Goal: Information Seeking & Learning: Learn about a topic

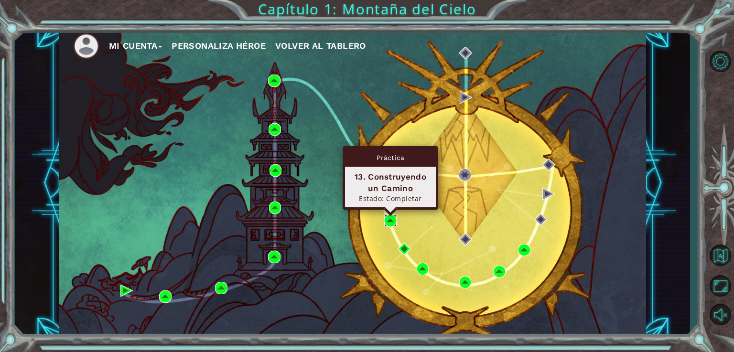
click at [396, 221] on img at bounding box center [390, 220] width 12 height 12
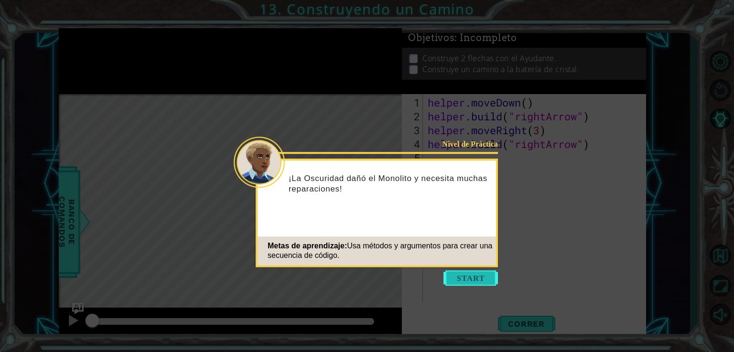
click at [458, 275] on button "Start" at bounding box center [470, 277] width 54 height 15
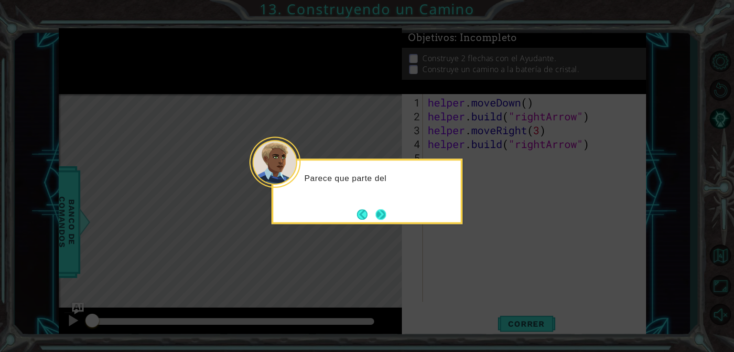
click at [379, 220] on button "Next" at bounding box center [380, 214] width 11 height 11
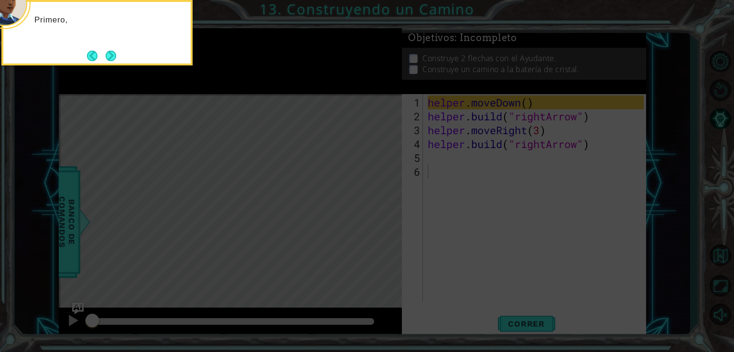
click at [379, 220] on icon at bounding box center [367, 53] width 734 height 599
click at [108, 58] on button "Next" at bounding box center [111, 56] width 11 height 11
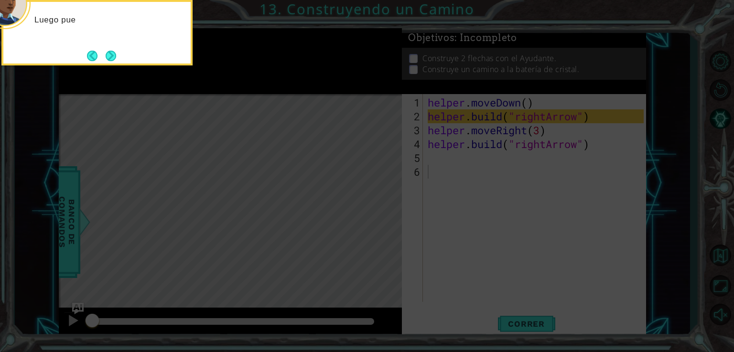
click at [108, 58] on button "Next" at bounding box center [111, 56] width 11 height 11
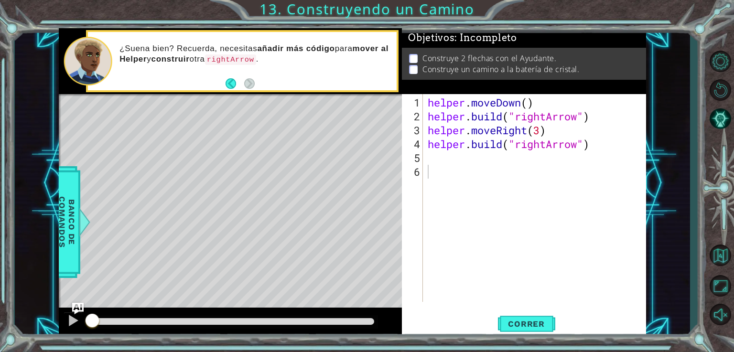
drag, startPoint x: 424, startPoint y: 106, endPoint x: 460, endPoint y: 104, distance: 35.4
click at [460, 104] on div "1 2 3 4 5 6 helper . moveDown ( ) helper . build ( "rightArrow" ) helper . move…" at bounding box center [523, 198] width 242 height 208
drag, startPoint x: 425, startPoint y: 98, endPoint x: 443, endPoint y: 100, distance: 17.8
click at [443, 100] on div "1 2 3 4 5 6 helper . moveDown ( ) helper . build ( "rightArrow" ) helper . move…" at bounding box center [523, 198] width 242 height 208
drag, startPoint x: 428, startPoint y: 102, endPoint x: 503, endPoint y: 107, distance: 74.2
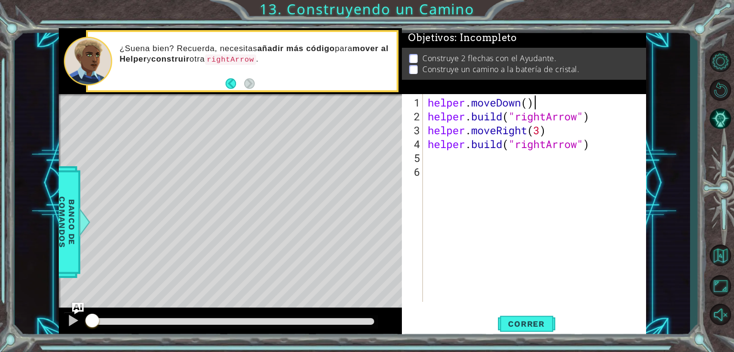
drag, startPoint x: 503, startPoint y: 107, endPoint x: 537, endPoint y: 100, distance: 35.0
click at [537, 100] on div "helper . moveDown ( ) helper . build ( "rightArrow" ) helper . moveRight ( 3 ) …" at bounding box center [537, 213] width 223 height 235
drag, startPoint x: 530, startPoint y: 100, endPoint x: 477, endPoint y: 100, distance: 53.5
drag, startPoint x: 477, startPoint y: 100, endPoint x: 427, endPoint y: 99, distance: 50.2
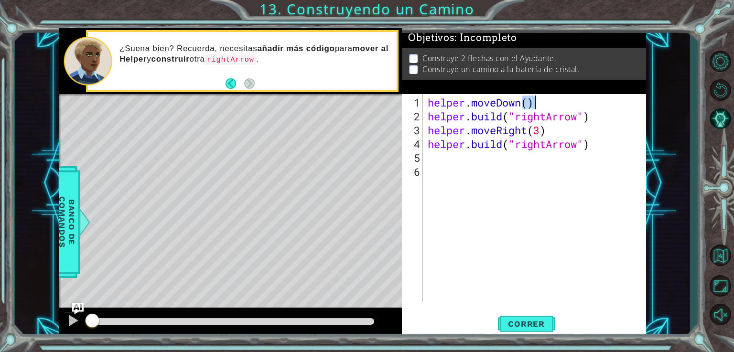
click at [427, 99] on div "helper . moveDown ( ) helper . build ( "rightArrow" ) helper . moveRight ( 3 ) …" at bounding box center [537, 213] width 223 height 235
click at [554, 101] on div "helper . moveDown ( ) helper . build ( "rightArrow" ) helper . moveRight ( 3 ) …" at bounding box center [537, 213] width 223 height 235
drag, startPoint x: 531, startPoint y: 102, endPoint x: 510, endPoint y: 99, distance: 21.2
drag, startPoint x: 510, startPoint y: 99, endPoint x: 534, endPoint y: 100, distance: 23.9
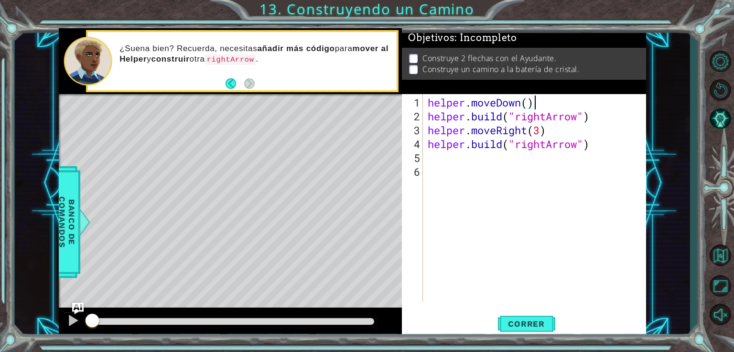
click at [534, 100] on div "helper . moveDown ( ) helper . build ( "rightArrow" ) helper . moveRight ( 3 ) …" at bounding box center [537, 213] width 223 height 235
drag, startPoint x: 531, startPoint y: 100, endPoint x: 421, endPoint y: 101, distance: 109.9
click at [426, 100] on div "helper.moveDown() 1 2 3 4 5 6 helper . moveDown ( ) helper . build ( "rightArro…" at bounding box center [523, 198] width 242 height 208
click at [426, 100] on div "helper . moveDown ( ) helper . build ( "rightArrow" ) helper . moveRight ( 3 ) …" at bounding box center [537, 213] width 223 height 235
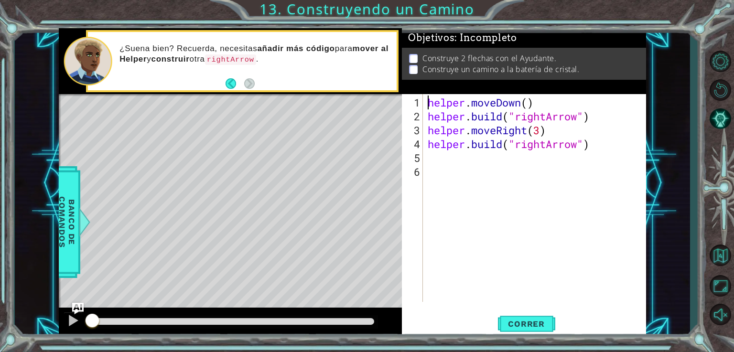
click at [426, 100] on div "helper . moveDown ( ) helper . build ( "rightArrow" ) helper . moveRight ( 3 ) …" at bounding box center [537, 213] width 223 height 235
click at [566, 96] on div ". moveDownhelper ( ) helper . build ( "rightArrow" ) helper . moveRight ( 3 ) h…" at bounding box center [537, 213] width 223 height 235
drag, startPoint x: 521, startPoint y: 104, endPoint x: 487, endPoint y: 103, distance: 33.9
click at [487, 103] on div ". moveDownhelper ( ) helper . build ( "rightArrow" ) helper . moveRight ( 3 ) h…" at bounding box center [537, 213] width 223 height 235
click at [427, 103] on div ". moveDownhelper ( ) helper . build ( "rightArrow" ) helper . moveRight ( 3 ) h…" at bounding box center [537, 213] width 223 height 235
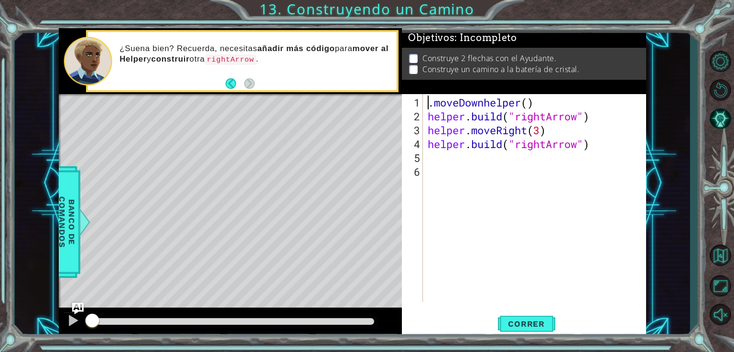
click at [512, 102] on div ". moveDownhelper ( ) helper . build ( "rightArrow" ) helper . moveRight ( 3 ) h…" at bounding box center [537, 213] width 223 height 235
click at [558, 107] on div ". moveDownhelper ( ) helper . build ( "rightArrow" ) helper . moveRight ( 3 ) h…" at bounding box center [537, 213] width 223 height 235
click at [519, 102] on div ". moveDownhelper ( ) helper . build ( "rightArrow" ) helper . moveRight ( 3 ) h…" at bounding box center [537, 213] width 223 height 235
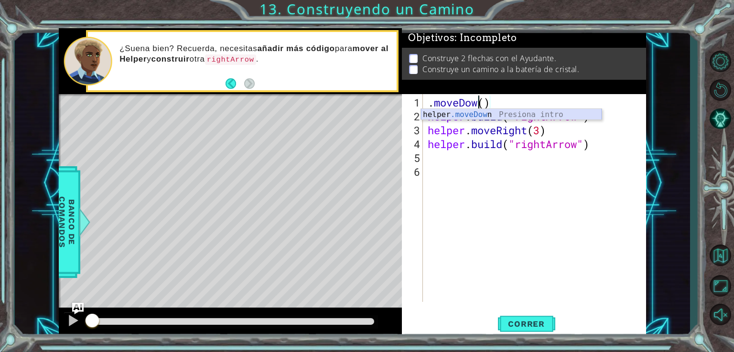
click at [495, 113] on div "helper .moveDow n Presiona intro" at bounding box center [511, 126] width 181 height 34
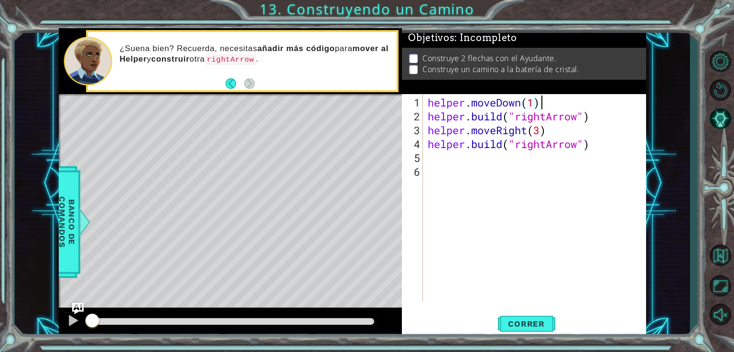
click at [545, 104] on div "helper . moveDown ( 1 ) helper . build ( "rightArrow" ) helper . moveRight ( 3 …" at bounding box center [537, 213] width 223 height 235
drag, startPoint x: 545, startPoint y: 104, endPoint x: 507, endPoint y: 96, distance: 38.6
drag, startPoint x: 545, startPoint y: 102, endPoint x: 428, endPoint y: 100, distance: 117.1
click at [428, 100] on div "helper . moveDown ( 1 ) helper . build ( "rightArrow" ) helper . moveRight ( 3 …" at bounding box center [537, 213] width 223 height 235
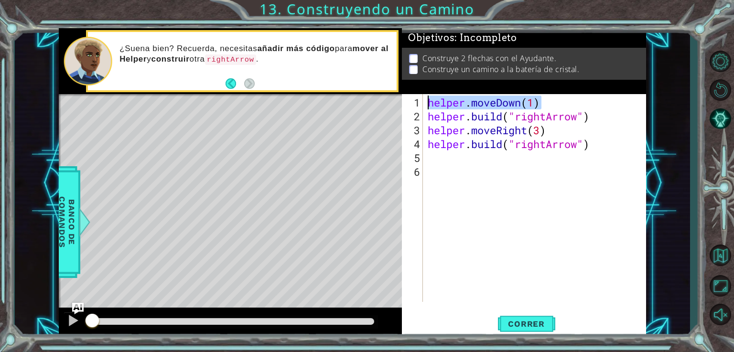
drag, startPoint x: 595, startPoint y: 118, endPoint x: 541, endPoint y: 112, distance: 54.3
drag, startPoint x: 592, startPoint y: 118, endPoint x: 514, endPoint y: 111, distance: 78.7
drag, startPoint x: 514, startPoint y: 111, endPoint x: 564, endPoint y: 99, distance: 51.1
click at [564, 99] on div "helper . moveDown ( 1 ) helper . build ( "rightArrow" ) helper . moveRight ( 3 …" at bounding box center [535, 198] width 218 height 208
click at [588, 116] on div "helper . moveDown ( 1 ) helper . build ( "rightArrow" ) helper . moveRight ( 3 …" at bounding box center [537, 213] width 223 height 235
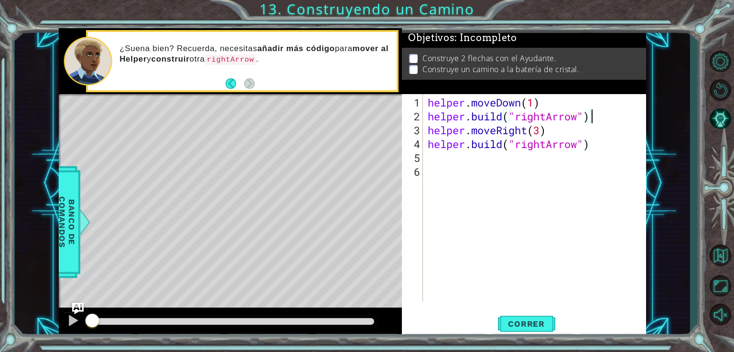
drag, startPoint x: 588, startPoint y: 116, endPoint x: 607, endPoint y: 118, distance: 18.2
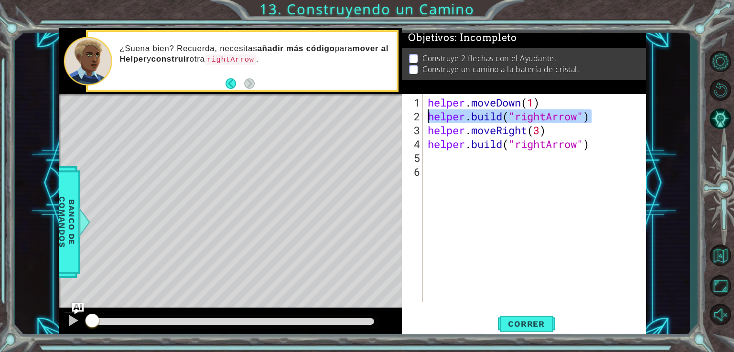
drag, startPoint x: 607, startPoint y: 118, endPoint x: 425, endPoint y: 115, distance: 181.5
click at [425, 115] on div "[DOMAIN_NAME]("rightArrow") 1 2 3 4 5 6 helper . moveDown ( 1 ) helper . build …" at bounding box center [523, 198] width 242 height 208
click at [554, 130] on div "helper . moveDown ( 1 ) helper . build ( "rightArrow" ) helper . moveRight ( 3 …" at bounding box center [537, 213] width 223 height 235
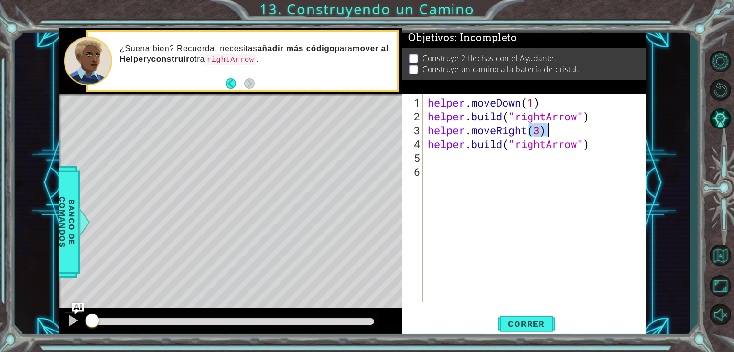
click at [554, 130] on div "helper . moveDown ( 1 ) helper . build ( "rightArrow" ) helper . moveRight ( 3 …" at bounding box center [537, 213] width 223 height 235
drag, startPoint x: 549, startPoint y: 130, endPoint x: 483, endPoint y: 132, distance: 65.9
click at [571, 133] on div "helper . moveDown ( 1 ) helper . build ( "rightArrow" ) helper . moveRight ( 3 …" at bounding box center [535, 198] width 218 height 208
drag, startPoint x: 539, startPoint y: 130, endPoint x: 492, endPoint y: 129, distance: 47.3
click at [492, 129] on div "helper . moveDown ( 1 ) helper . build ( "rightArrow" ) helper . moveRight ( 3 …" at bounding box center [537, 213] width 223 height 235
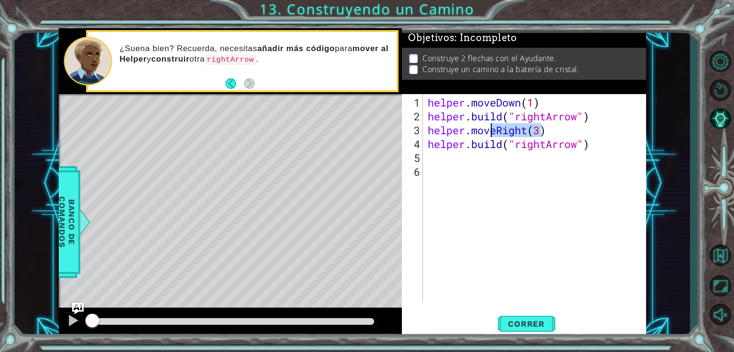
click at [584, 122] on div "helper . moveDown ( 1 ) helper . build ( "rightArrow" ) helper . moveRight ( 3 …" at bounding box center [537, 213] width 223 height 235
drag, startPoint x: 545, startPoint y: 129, endPoint x: 427, endPoint y: 127, distance: 118.0
click at [427, 127] on div "helper . moveDown ( 1 ) helper . build ( "rightArrow" ) helper . moveRight ( 3 …" at bounding box center [537, 213] width 223 height 235
click at [600, 147] on div "helper . moveDown ( 1 ) helper . build ( "rightArrow" ) helper . moveRight ( 3 …" at bounding box center [537, 213] width 223 height 235
type textarea "[DOMAIN_NAME]("rightArrow")"
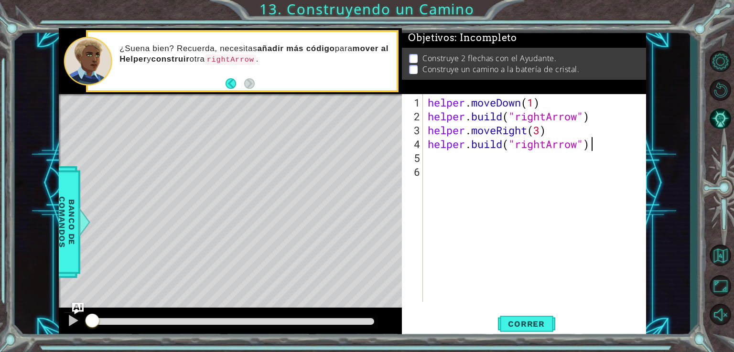
click at [600, 147] on div "helper . moveDown ( 1 ) helper . build ( "rightArrow" ) helper . moveRight ( 3 …" at bounding box center [537, 213] width 223 height 235
click at [600, 147] on div "helper . moveDown ( 1 ) helper . build ( "rightArrow" ) helper . moveRight ( 3 …" at bounding box center [535, 198] width 218 height 208
click at [600, 147] on div "helper . moveDown ( 1 ) helper . build ( "rightArrow" ) helper . moveRight ( 3 …" at bounding box center [537, 213] width 223 height 235
drag, startPoint x: 600, startPoint y: 147, endPoint x: 476, endPoint y: 161, distance: 125.5
click at [550, 167] on div "helper . moveDown ( 1 ) helper . build ( "rightArrow" ) helper . moveRight ( 3 …" at bounding box center [537, 213] width 223 height 235
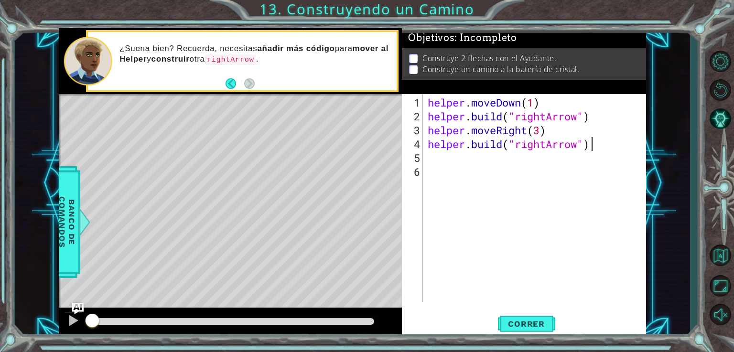
click at [599, 144] on div "helper . moveDown ( 1 ) helper . build ( "rightArrow" ) helper . moveRight ( 3 …" at bounding box center [537, 213] width 223 height 235
type textarea "[DOMAIN_NAME]("rightArrow")"
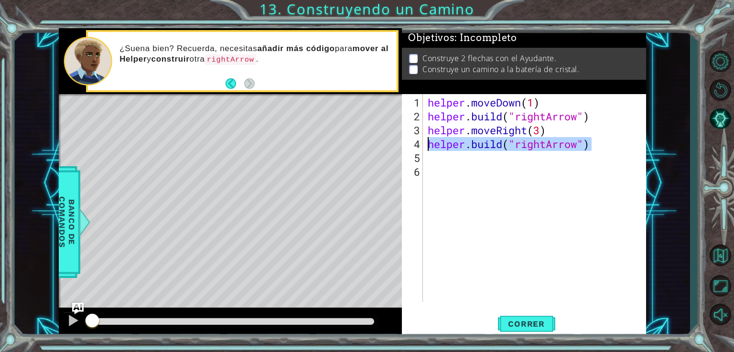
drag, startPoint x: 593, startPoint y: 144, endPoint x: 428, endPoint y: 141, distance: 164.8
click at [428, 141] on div "helper . moveDown ( 1 ) helper . build ( "rightArrow" ) helper . moveRight ( 3 …" at bounding box center [537, 213] width 223 height 235
click at [534, 325] on span "Correr" at bounding box center [526, 324] width 56 height 10
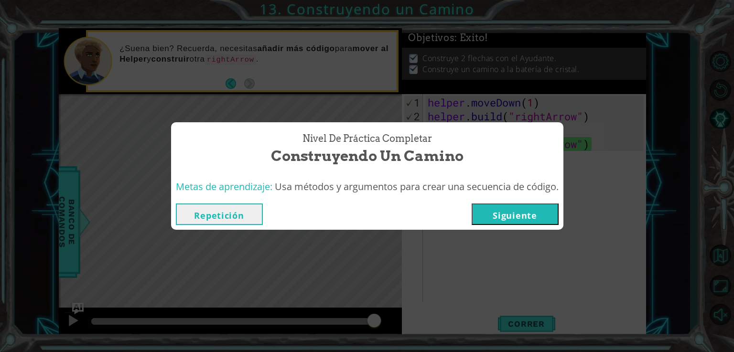
click at [524, 207] on button "Siguiente" at bounding box center [514, 213] width 87 height 21
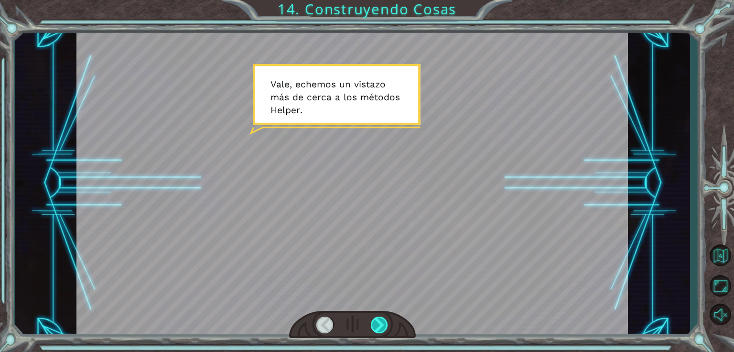
click at [375, 322] on div at bounding box center [380, 325] width 18 height 17
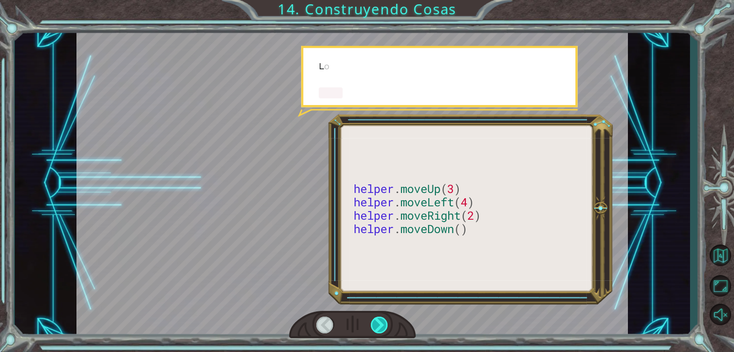
click at [381, 326] on div at bounding box center [380, 325] width 18 height 17
click at [382, 324] on div at bounding box center [380, 325] width 18 height 17
click at [383, 318] on div at bounding box center [380, 325] width 18 height 17
click at [380, 317] on div at bounding box center [380, 325] width 18 height 17
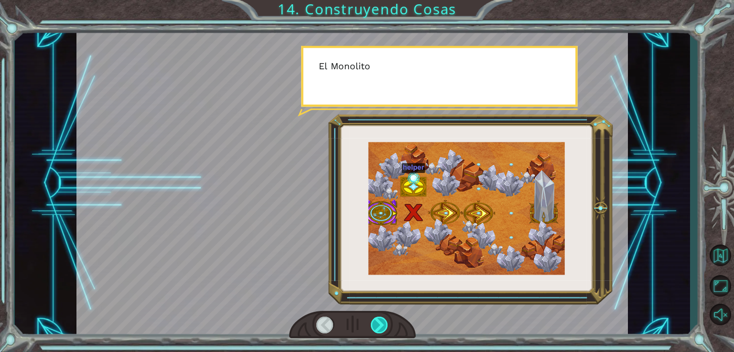
click at [383, 329] on div at bounding box center [380, 325] width 18 height 17
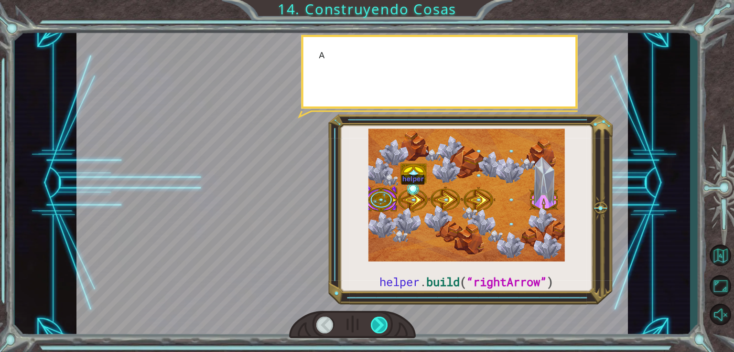
click at [383, 327] on div at bounding box center [380, 325] width 18 height 17
click at [385, 326] on div at bounding box center [380, 325] width 18 height 17
click at [382, 322] on div at bounding box center [380, 325] width 18 height 17
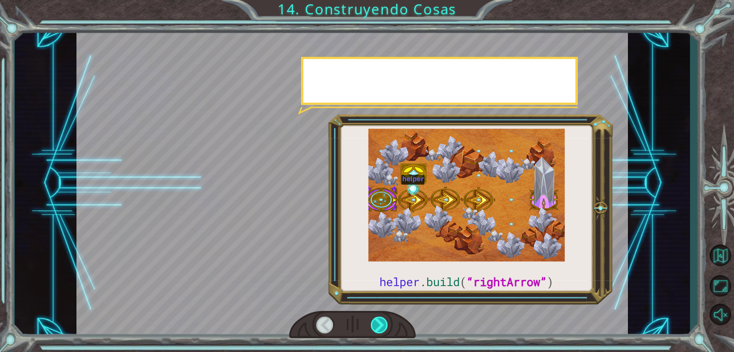
click at [381, 325] on div at bounding box center [380, 325] width 18 height 17
click at [382, 318] on div at bounding box center [380, 325] width 18 height 17
click at [382, 328] on div at bounding box center [380, 325] width 18 height 17
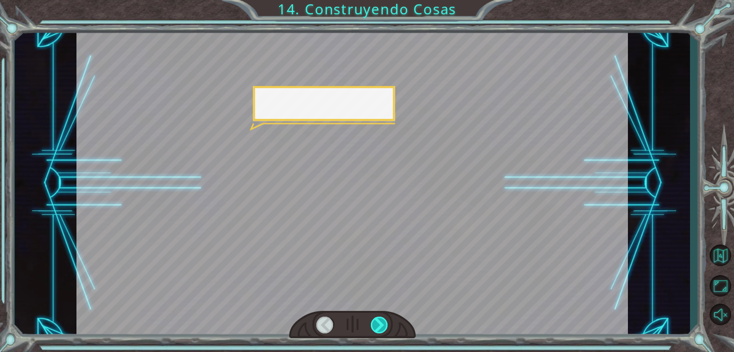
click at [384, 327] on div at bounding box center [380, 325] width 18 height 17
click at [383, 324] on div at bounding box center [380, 325] width 18 height 17
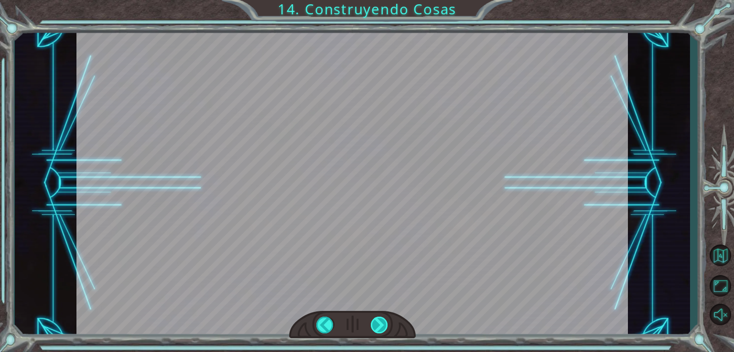
click at [382, 327] on div at bounding box center [380, 325] width 18 height 17
click at [382, 326] on div at bounding box center [380, 325] width 18 height 17
click at [379, 332] on div at bounding box center [380, 325] width 18 height 17
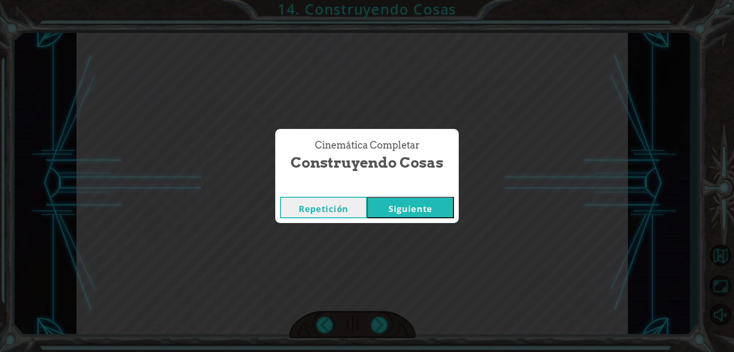
click at [418, 213] on button "Siguiente" at bounding box center [410, 207] width 87 height 21
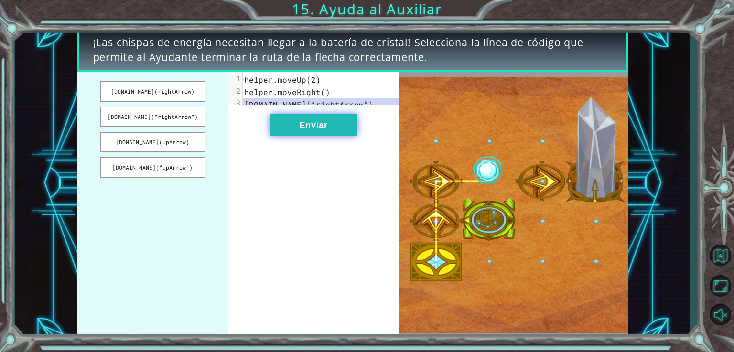
click at [311, 136] on button "Enviar" at bounding box center [313, 124] width 87 height 21
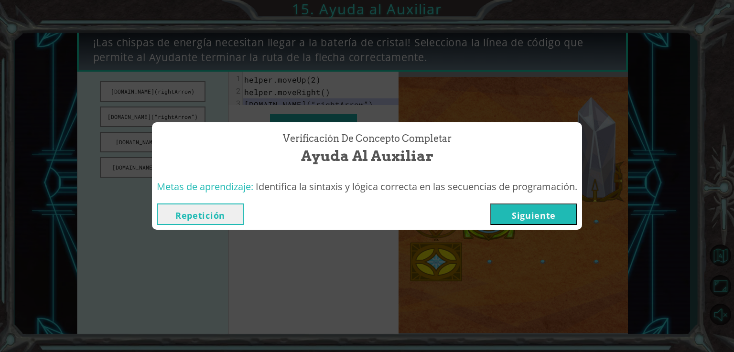
click at [519, 214] on button "Siguiente" at bounding box center [533, 213] width 87 height 21
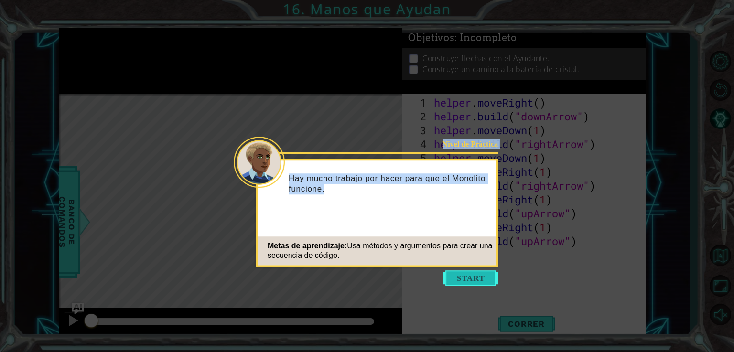
drag, startPoint x: 471, startPoint y: 286, endPoint x: 478, endPoint y: 274, distance: 13.3
click at [478, 274] on body "1 ההההההההההההההההההההההההההההההההההההההההההההההההההההההההההההההההההההההההההההה…" at bounding box center [367, 176] width 734 height 352
click at [478, 274] on button "Start" at bounding box center [470, 277] width 54 height 15
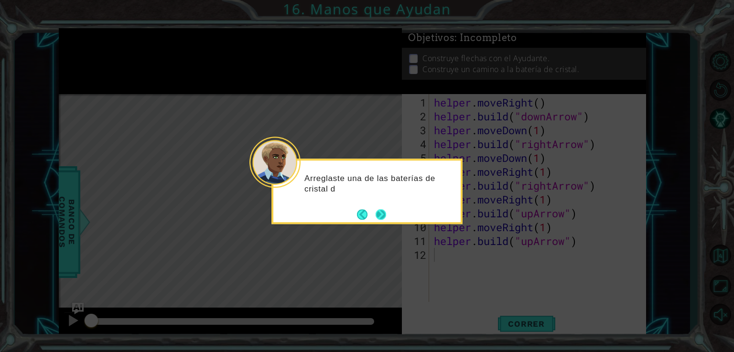
click at [383, 218] on button "Next" at bounding box center [380, 214] width 11 height 11
click at [383, 218] on div "Level Map" at bounding box center [279, 234] width 441 height 281
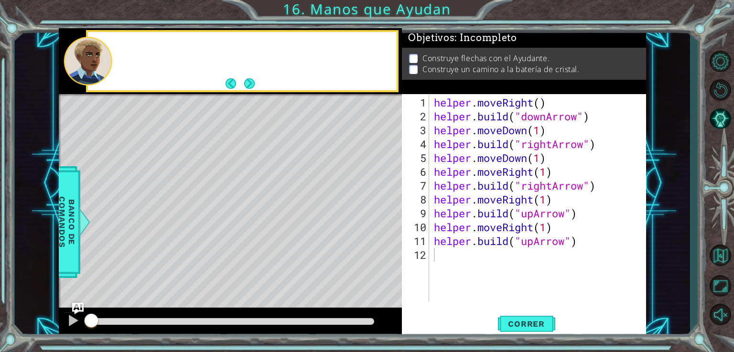
click at [383, 218] on div "Level Map" at bounding box center [279, 234] width 441 height 281
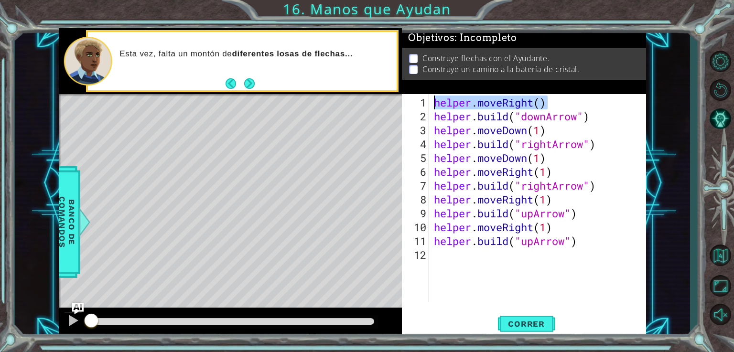
drag, startPoint x: 552, startPoint y: 107, endPoint x: 429, endPoint y: 106, distance: 122.8
click at [429, 106] on div "helper.moveRight() 1 2 3 4 5 6 7 8 9 10 11 12 helper . moveRight ( ) helper . b…" at bounding box center [523, 198] width 242 height 208
click at [598, 127] on div "helper . moveRight ( ) helper . build ( "downArrow" ) helper . moveDown ( 1 ) h…" at bounding box center [540, 213] width 216 height 235
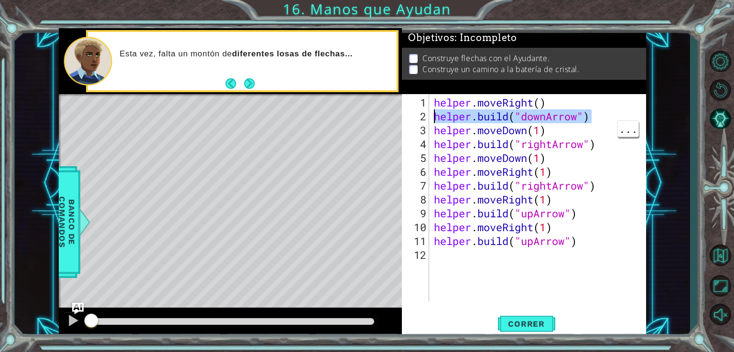
drag, startPoint x: 590, startPoint y: 117, endPoint x: 431, endPoint y: 115, distance: 159.1
click at [431, 115] on div "helper.moveDown(1) 1 2 3 4 5 6 7 8 9 10 11 12 helper . moveRight ( ) helper . b…" at bounding box center [523, 198] width 242 height 208
click at [547, 134] on div "helper . moveRight ( ) helper . build ( "downArrow" ) helper . moveDown ( 1 ) h…" at bounding box center [540, 213] width 216 height 235
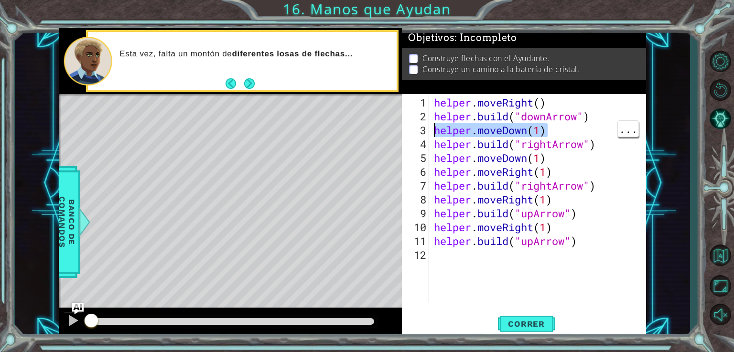
drag, startPoint x: 547, startPoint y: 134, endPoint x: 435, endPoint y: 131, distance: 111.8
click at [435, 131] on div "helper . moveRight ( ) helper . build ( "downArrow" ) helper . moveDown ( 1 ) h…" at bounding box center [540, 213] width 216 height 235
click at [603, 141] on div "helper . moveRight ( ) helper . build ( "downArrow" ) helper . moveDown ( 1 ) h…" at bounding box center [540, 213] width 216 height 235
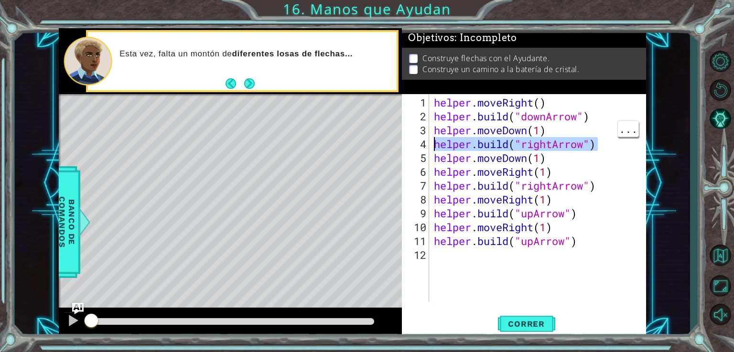
drag, startPoint x: 602, startPoint y: 141, endPoint x: 433, endPoint y: 143, distance: 169.6
click at [433, 143] on div "helper . moveRight ( ) helper . build ( "downArrow" ) helper . moveDown ( 1 ) h…" at bounding box center [540, 213] width 216 height 235
click at [547, 155] on div "helper . moveRight ( ) helper . build ( "downArrow" ) helper . moveDown ( 1 ) h…" at bounding box center [540, 213] width 216 height 235
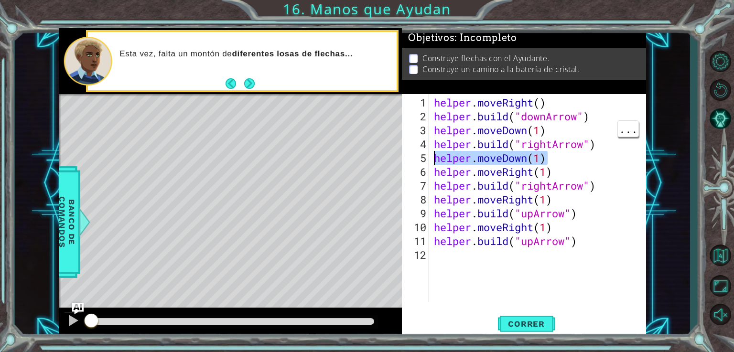
drag, startPoint x: 547, startPoint y: 155, endPoint x: 422, endPoint y: 159, distance: 124.7
click at [422, 159] on div "helper.moveDown(1) 1 2 3 4 5 6 7 8 9 10 11 12 helper . moveRight ( ) helper . b…" at bounding box center [523, 198] width 242 height 208
click at [576, 173] on div "helper . moveRight ( ) helper . build ( "downArrow" ) helper . moveDown ( 1 ) h…" at bounding box center [540, 213] width 216 height 235
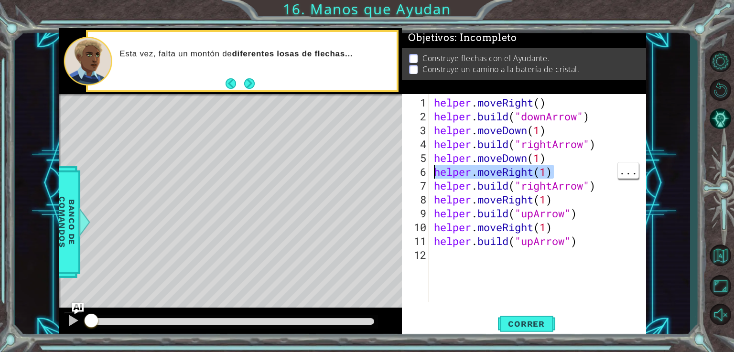
drag, startPoint x: 562, startPoint y: 170, endPoint x: 431, endPoint y: 171, distance: 130.9
click at [431, 171] on div "helper.moveRight(1) 1 2 3 4 5 6 7 8 9 10 11 12 helper . moveRight ( ) helper . …" at bounding box center [523, 198] width 242 height 208
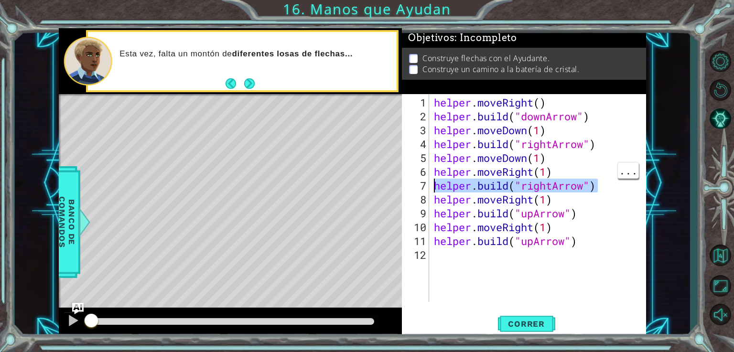
drag, startPoint x: 601, startPoint y: 182, endPoint x: 434, endPoint y: 187, distance: 166.8
click at [434, 187] on div "helper . moveRight ( ) helper . build ( "downArrow" ) helper . moveDown ( 1 ) h…" at bounding box center [540, 213] width 216 height 235
click at [567, 201] on div "helper . moveRight ( ) helper . build ( "downArrow" ) helper . moveDown ( 1 ) h…" at bounding box center [540, 213] width 216 height 235
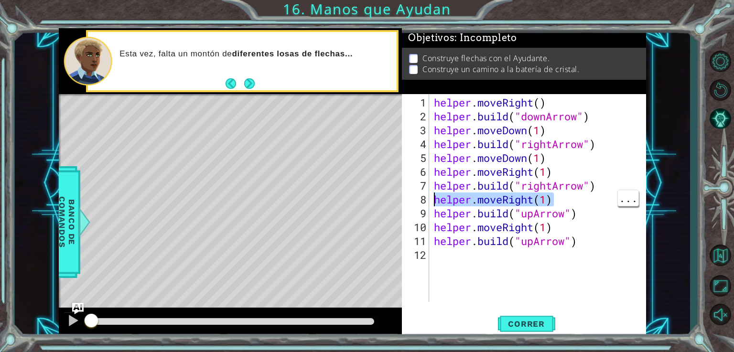
drag, startPoint x: 560, startPoint y: 195, endPoint x: 434, endPoint y: 193, distance: 125.6
click at [434, 193] on div "helper . moveRight ( ) helper . build ( "downArrow" ) helper . moveDown ( 1 ) h…" at bounding box center [540, 213] width 216 height 235
click at [575, 217] on div "helper . moveRight ( ) helper . build ( "downArrow" ) helper . moveDown ( 1 ) h…" at bounding box center [540, 213] width 216 height 235
click at [568, 212] on div "helper . moveRight ( ) helper . build ( "downArrow" ) helper . moveDown ( 1 ) h…" at bounding box center [540, 213] width 216 height 235
click at [585, 211] on div "helper . moveRight ( ) helper . build ( "downArrow" ) helper . moveDown ( 1 ) h…" at bounding box center [540, 213] width 216 height 235
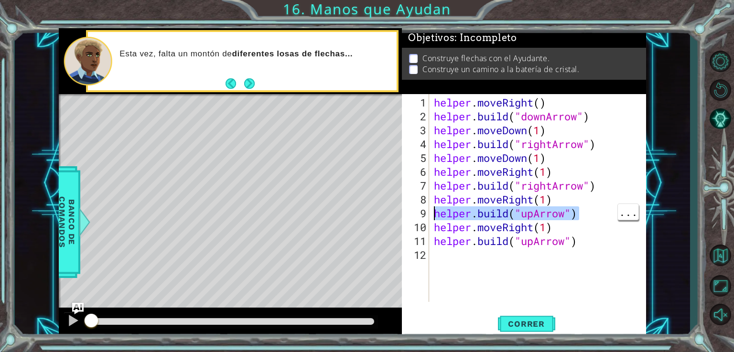
drag, startPoint x: 585, startPoint y: 211, endPoint x: 426, endPoint y: 215, distance: 158.6
click at [426, 215] on div "[DOMAIN_NAME]("upArrow") 1 2 3 4 5 6 7 8 9 10 11 12 helper . moveRight ( ) help…" at bounding box center [523, 198] width 242 height 208
click at [569, 235] on div "helper . moveRight ( ) helper . build ( "downArrow" ) helper . moveDown ( 1 ) h…" at bounding box center [540, 213] width 216 height 235
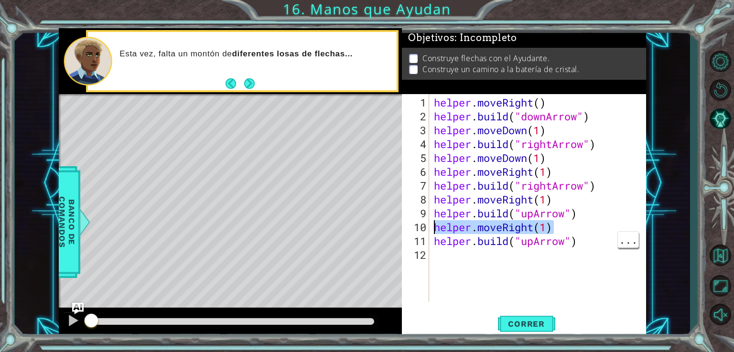
drag, startPoint x: 555, startPoint y: 228, endPoint x: 430, endPoint y: 229, distance: 124.7
click at [430, 229] on div "[DOMAIN_NAME]("upArrow") 1 2 3 4 5 6 7 8 9 10 11 12 helper . moveRight ( ) help…" at bounding box center [523, 198] width 242 height 208
click at [594, 244] on div "helper . moveRight ( ) helper . build ( "downArrow" ) helper . moveDown ( 1 ) h…" at bounding box center [540, 213] width 216 height 235
type textarea "[DOMAIN_NAME]("upArrow")"
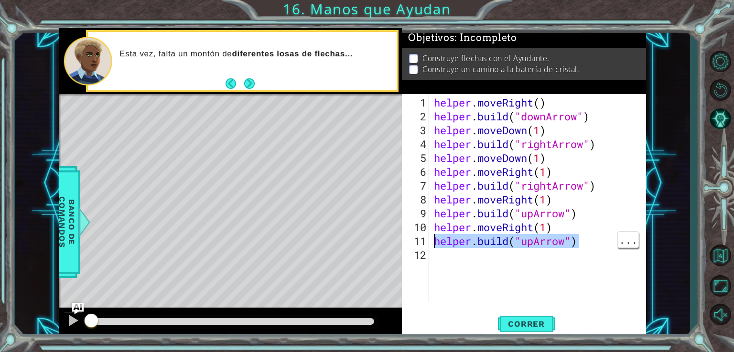
drag, startPoint x: 583, startPoint y: 242, endPoint x: 433, endPoint y: 245, distance: 150.0
click at [433, 245] on div "helper . moveRight ( ) helper . build ( "downArrow" ) helper . moveDown ( 1 ) h…" at bounding box center [540, 213] width 216 height 235
click at [522, 324] on span "Correr" at bounding box center [526, 324] width 56 height 10
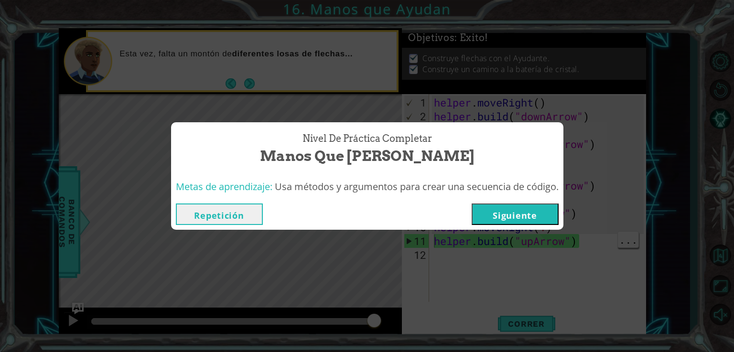
click at [530, 205] on button "Siguiente" at bounding box center [514, 213] width 87 height 21
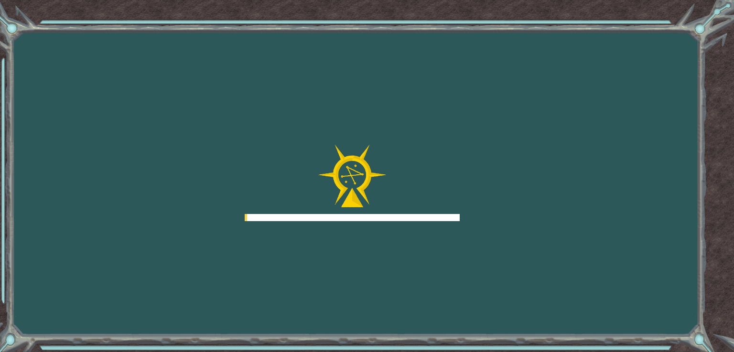
click at [531, 217] on div "Goals Error al cargar desde el servidor. Intenta refrescar la página. Necesitar…" at bounding box center [367, 176] width 734 height 352
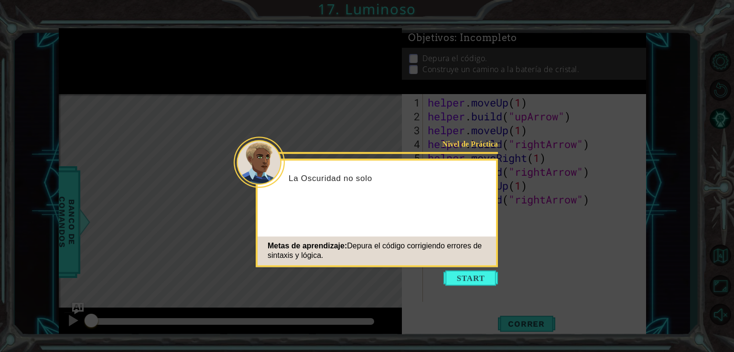
click at [493, 267] on div "Nivel de Práctica La Oscuridad no solo Metas de aprendizaje: Depura el código c…" at bounding box center [377, 213] width 242 height 108
click at [483, 278] on button "Start" at bounding box center [470, 277] width 54 height 15
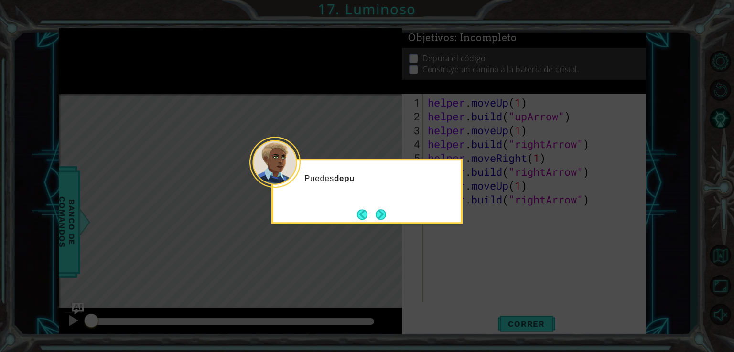
click at [373, 227] on icon at bounding box center [367, 176] width 734 height 352
click at [383, 209] on button "Next" at bounding box center [380, 214] width 11 height 11
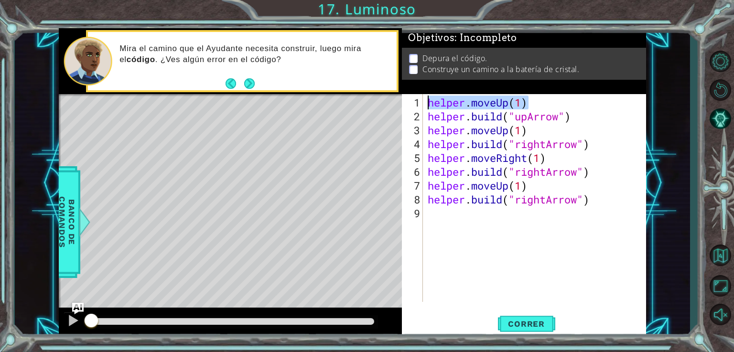
drag, startPoint x: 529, startPoint y: 105, endPoint x: 425, endPoint y: 104, distance: 104.1
click at [425, 104] on div "1 2 3 4 5 6 7 8 9 helper . moveUp ( 1 ) helper . build ( "upArrow" ) helper . m…" at bounding box center [523, 198] width 242 height 208
click at [578, 113] on div "helper . moveUp ( 1 ) helper . build ( "upArrow" ) helper . moveUp ( 1 ) helper…" at bounding box center [537, 213] width 223 height 235
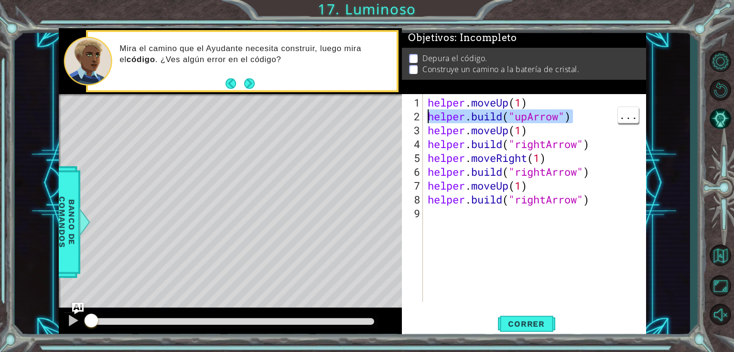
drag, startPoint x: 578, startPoint y: 117, endPoint x: 427, endPoint y: 114, distance: 151.9
click at [427, 114] on div "helper . moveUp ( 1 ) helper . build ( "upArrow" ) helper . moveUp ( 1 ) helper…" at bounding box center [537, 213] width 223 height 235
click at [531, 128] on div "helper . moveUp ( 1 ) helper . build ( "upArrow" ) helper . moveUp ( 1 ) helper…" at bounding box center [537, 213] width 223 height 235
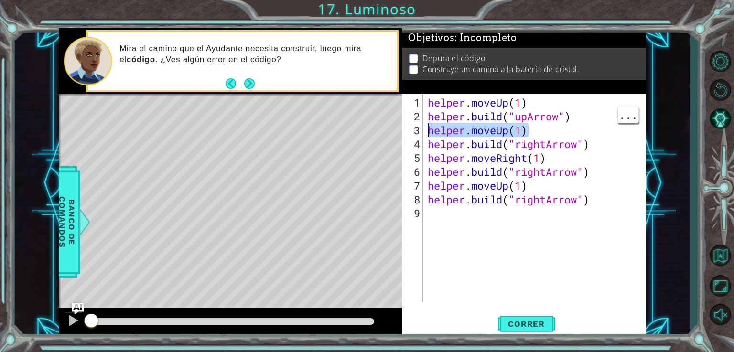
drag, startPoint x: 531, startPoint y: 128, endPoint x: 423, endPoint y: 129, distance: 107.5
click at [423, 129] on div "helper.moveUp(1) 1 2 3 4 5 6 7 8 9 helper . moveUp ( 1 ) helper . build ( "upAr…" at bounding box center [523, 198] width 242 height 208
click at [595, 144] on div "helper . moveUp ( 1 ) helper . build ( "upArrow" ) helper . moveUp ( 1 ) helper…" at bounding box center [537, 213] width 223 height 235
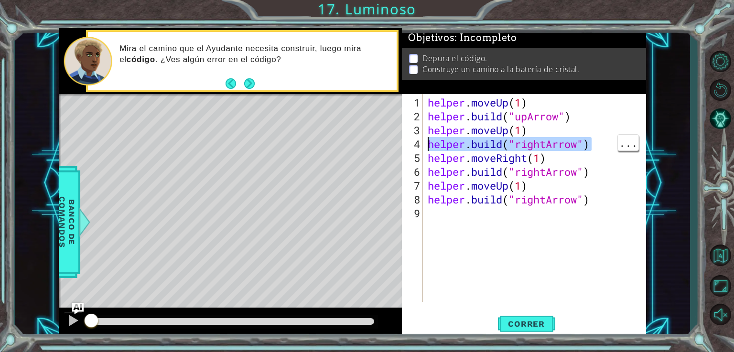
drag, startPoint x: 599, startPoint y: 141, endPoint x: 414, endPoint y: 141, distance: 185.3
click at [414, 141] on div "[DOMAIN_NAME]("rightArrow") 1 2 3 4 5 6 7 8 9 helper . moveUp ( 1 ) helper . bu…" at bounding box center [523, 198] width 242 height 208
click at [585, 156] on div "helper . moveUp ( 1 ) helper . build ( "upArrow" ) helper . moveUp ( 1 ) helper…" at bounding box center [537, 213] width 223 height 235
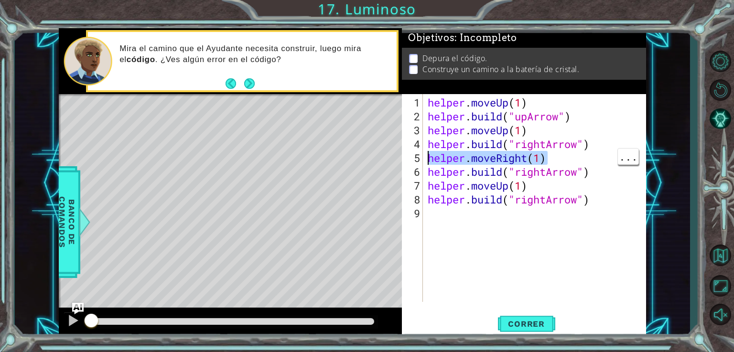
drag, startPoint x: 555, startPoint y: 161, endPoint x: 428, endPoint y: 152, distance: 127.4
click at [428, 152] on div "helper . moveUp ( 1 ) helper . build ( "upArrow" ) helper . moveUp ( 1 ) helper…" at bounding box center [537, 213] width 223 height 235
click at [596, 172] on div "helper . moveUp ( 1 ) helper . build ( "upArrow" ) helper . moveUp ( 1 ) helper…" at bounding box center [537, 213] width 223 height 235
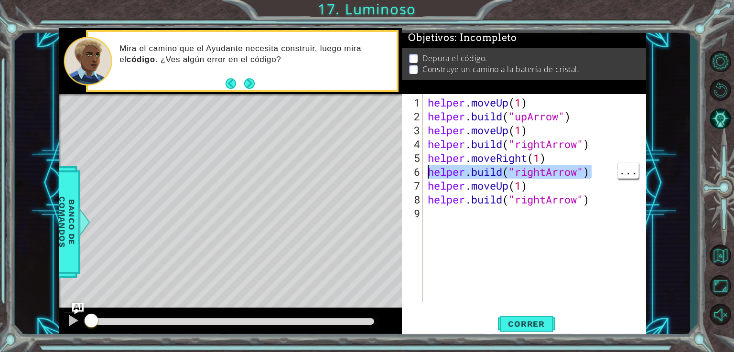
drag, startPoint x: 600, startPoint y: 174, endPoint x: 428, endPoint y: 170, distance: 172.0
click at [428, 170] on div "helper . moveUp ( 1 ) helper . build ( "upArrow" ) helper . moveUp ( 1 ) helper…" at bounding box center [537, 213] width 223 height 235
click at [548, 188] on div "helper . moveUp ( 1 ) helper . build ( "upArrow" ) helper . moveUp ( 1 ) helper…" at bounding box center [537, 213] width 223 height 235
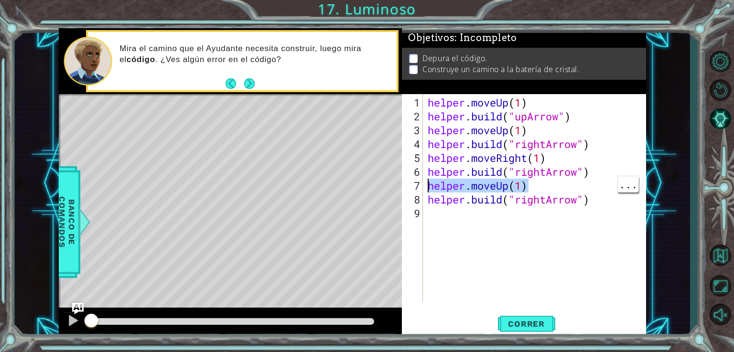
drag, startPoint x: 528, startPoint y: 190, endPoint x: 418, endPoint y: 188, distance: 110.4
click at [418, 188] on div "helper.moveUp(1) 1 2 3 4 5 6 7 8 9 helper . moveUp ( 1 ) helper . build ( "upAr…" at bounding box center [523, 198] width 242 height 208
type textarea "C"
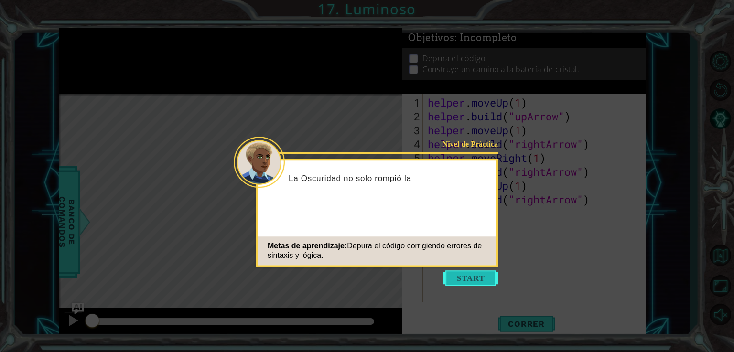
click at [471, 281] on button "Start" at bounding box center [470, 277] width 54 height 15
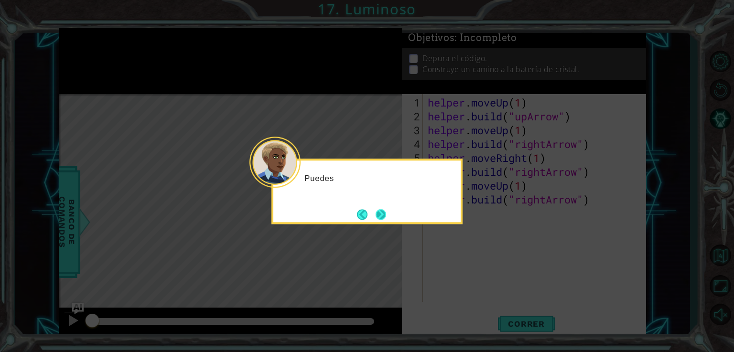
click at [377, 209] on button "Next" at bounding box center [380, 214] width 11 height 11
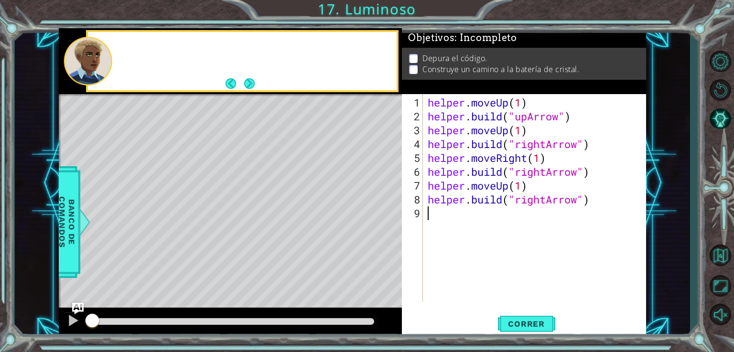
click at [377, 219] on div "Level Map" at bounding box center [279, 234] width 441 height 281
click at [382, 223] on div "Level Map" at bounding box center [279, 234] width 441 height 281
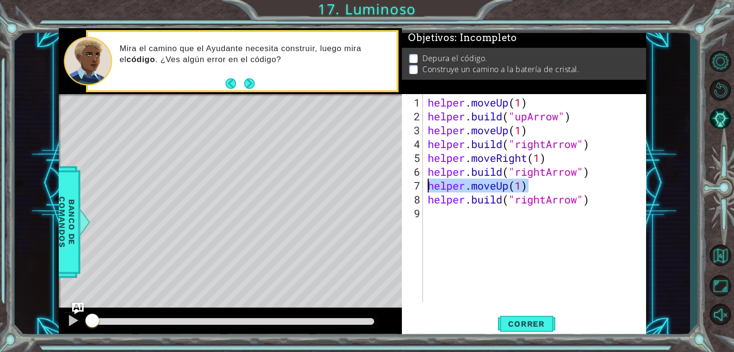
drag, startPoint x: 528, startPoint y: 184, endPoint x: 426, endPoint y: 187, distance: 102.3
click at [426, 187] on div "helper . moveUp ( 1 ) helper . build ( "upArrow" ) helper . moveUp ( 1 ) helper…" at bounding box center [537, 213] width 223 height 235
click at [611, 192] on div "helper . moveUp ( 1 ) helper . build ( "upArrow" ) helper . moveUp ( 1 ) helper…" at bounding box center [537, 213] width 223 height 235
type textarea "[DOMAIN_NAME]("rightArrow")"
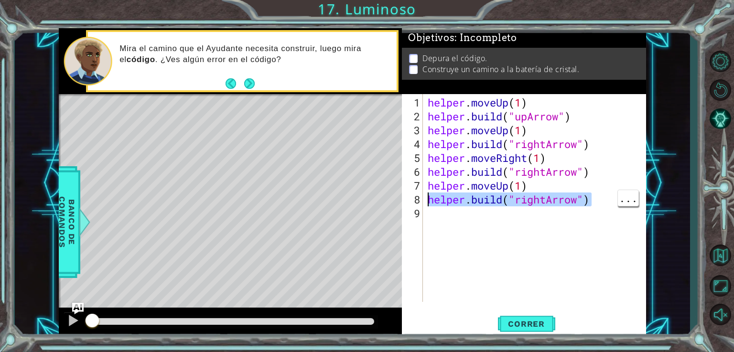
drag, startPoint x: 598, startPoint y: 202, endPoint x: 425, endPoint y: 197, distance: 173.4
click at [425, 197] on div "[DOMAIN_NAME]("rightArrow") 1 2 3 4 5 6 7 8 9 helper . moveUp ( 1 ) helper . bu…" at bounding box center [523, 198] width 242 height 208
click at [535, 329] on span "Correr" at bounding box center [526, 324] width 56 height 10
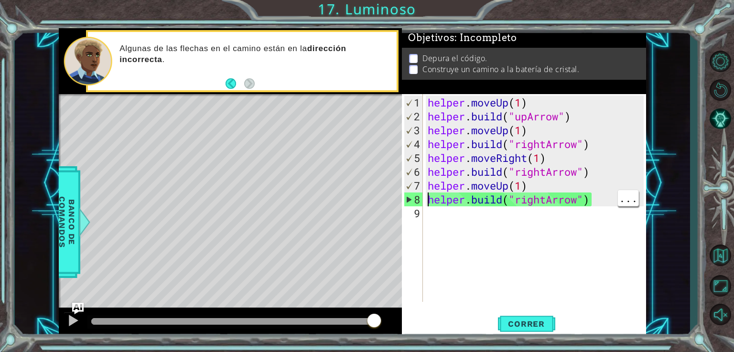
click at [503, 248] on div "helper . moveUp ( 1 ) helper . build ( "upArrow" ) helper . moveUp ( 1 ) helper…" at bounding box center [537, 213] width 223 height 235
click at [714, 255] on button "Volver al Mapa" at bounding box center [720, 255] width 28 height 28
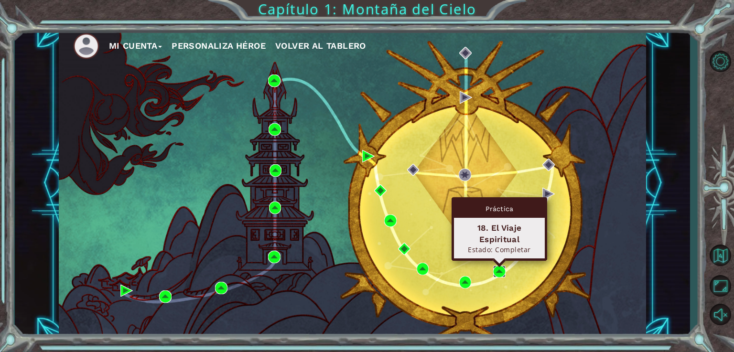
click at [496, 269] on img at bounding box center [499, 272] width 12 height 12
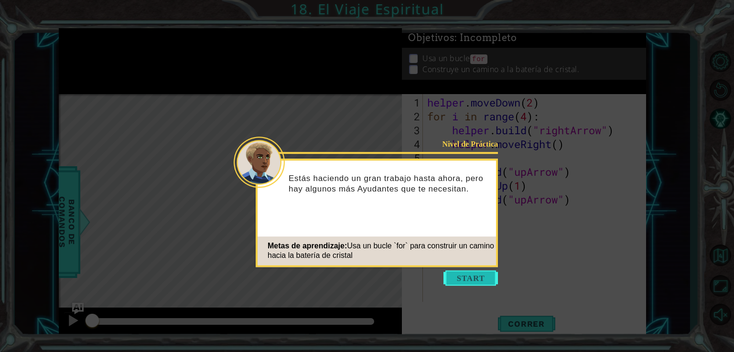
click at [469, 275] on button "Start" at bounding box center [470, 277] width 54 height 15
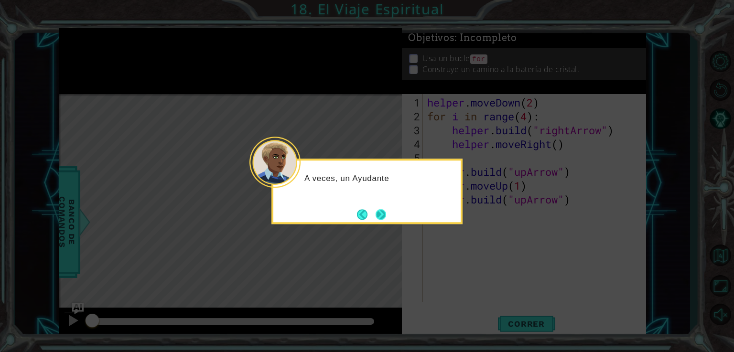
click at [381, 213] on button "Next" at bounding box center [380, 214] width 11 height 11
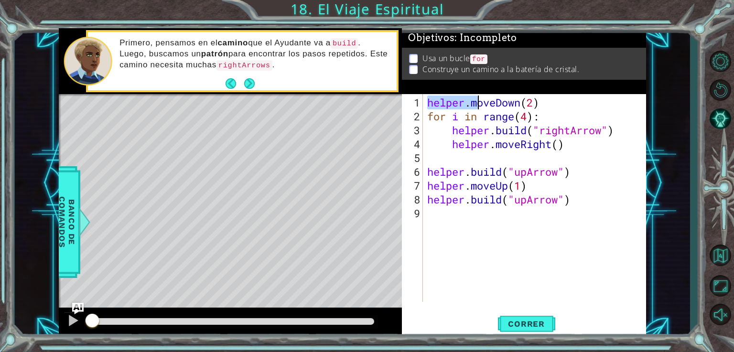
drag, startPoint x: 426, startPoint y: 103, endPoint x: 492, endPoint y: 101, distance: 66.4
click at [492, 101] on div "helper . moveDown ( 2 ) for i in range ( 4 ) : helper . build ( "rightArrow" ) …" at bounding box center [536, 213] width 223 height 235
click at [567, 96] on div "helper . moveDown ( 2 ) for i in range ( 4 ) : helper . build ( "rightArrow" ) …" at bounding box center [536, 213] width 223 height 235
drag, startPoint x: 425, startPoint y: 101, endPoint x: 542, endPoint y: 98, distance: 116.6
click at [542, 98] on div "helper . moveDown ( 2 ) for i in range ( 4 ) : helper . build ( "rightArrow" ) …" at bounding box center [536, 213] width 223 height 235
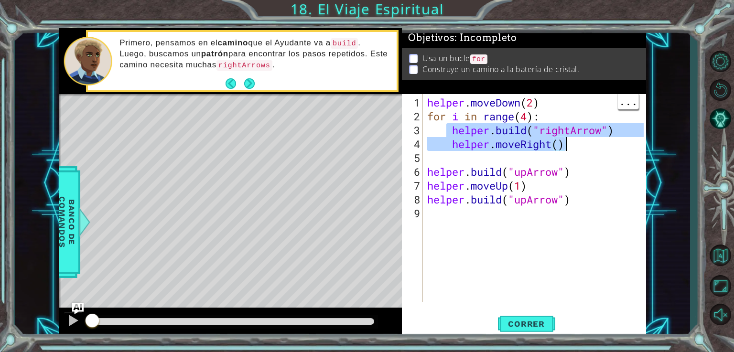
drag, startPoint x: 447, startPoint y: 130, endPoint x: 581, endPoint y: 138, distance: 134.0
click at [581, 138] on div "helper . moveDown ( 2 ) for i in range ( 4 ) : helper . build ( "rightArrow" ) …" at bounding box center [536, 213] width 223 height 235
click at [439, 123] on div "helper . moveDown ( 2 ) for i in range ( 4 ) : helper . build ( "rightArrow" ) …" at bounding box center [536, 213] width 223 height 235
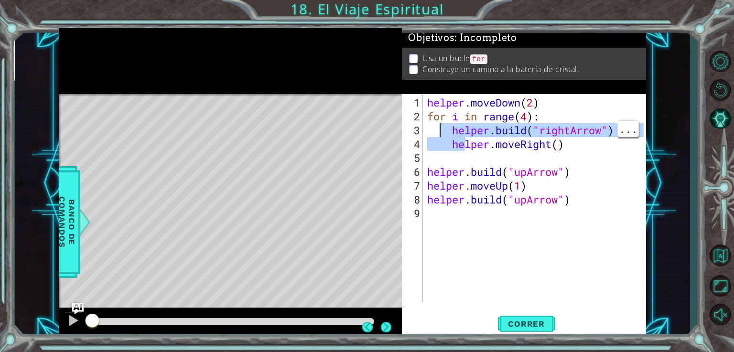
click at [434, 111] on div "helper . moveDown ( 2 ) for i in range ( 4 ) : helper . build ( "rightArrow" ) …" at bounding box center [536, 213] width 223 height 235
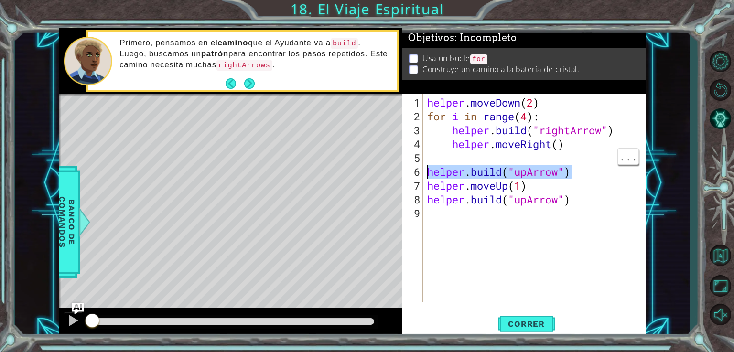
drag, startPoint x: 575, startPoint y: 170, endPoint x: 415, endPoint y: 171, distance: 160.0
click at [415, 171] on div "helper.moveRight() 1 2 3 4 5 6 7 8 9 helper . moveDown ( 2 ) for i in range ( 4…" at bounding box center [523, 198] width 242 height 208
click at [562, 186] on div "helper . moveDown ( 2 ) for i in range ( 4 ) : helper . build ( "rightArrow" ) …" at bounding box center [536, 213] width 223 height 235
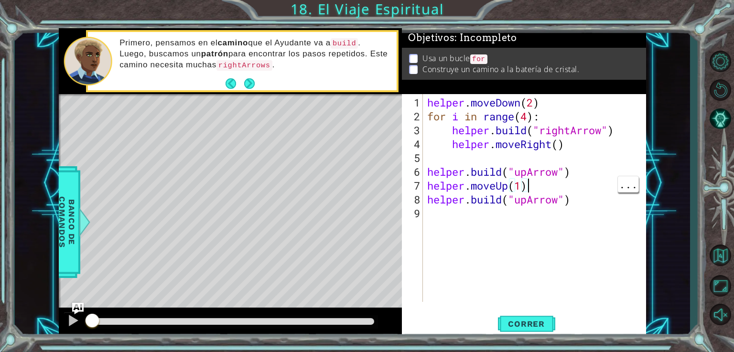
drag, startPoint x: 535, startPoint y: 187, endPoint x: 440, endPoint y: 173, distance: 95.7
drag, startPoint x: 440, startPoint y: 173, endPoint x: 531, endPoint y: 187, distance: 91.8
click at [531, 187] on div "helper . moveDown ( 2 ) for i in range ( 4 ) : helper . build ( "rightArrow" ) …" at bounding box center [536, 213] width 223 height 235
drag, startPoint x: 531, startPoint y: 187, endPoint x: 422, endPoint y: 182, distance: 109.5
click at [422, 182] on div "helper.moveUp(1) 1 2 3 4 5 6 7 8 9 helper . moveDown ( 2 ) for i in range ( 4 )…" at bounding box center [523, 198] width 242 height 208
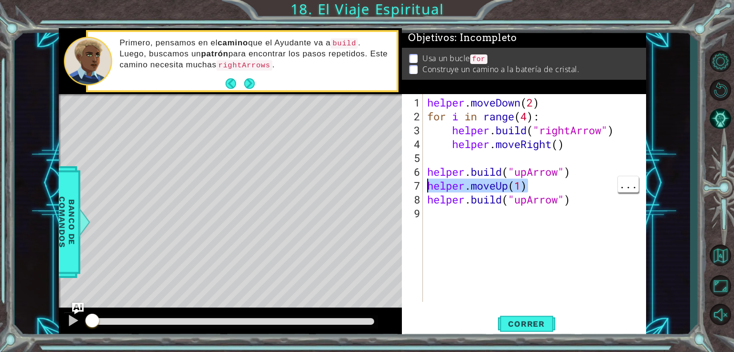
click at [577, 200] on div "helper . moveDown ( 2 ) for i in range ( 4 ) : helper . build ( "rightArrow" ) …" at bounding box center [536, 213] width 223 height 235
type textarea "[DOMAIN_NAME]("upArrow")"
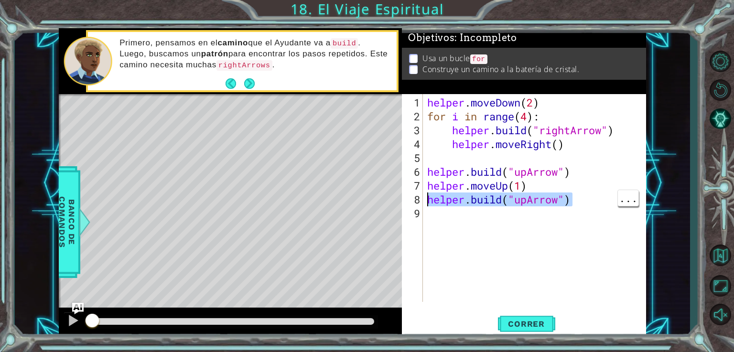
drag, startPoint x: 584, startPoint y: 204, endPoint x: 421, endPoint y: 198, distance: 162.5
click at [421, 198] on div "helper.build("upArrow") 1 2 3 4 5 6 7 8 9 helper . moveDown ( 2 ) for i in rang…" at bounding box center [523, 198] width 242 height 208
click at [511, 323] on span "Correr" at bounding box center [526, 324] width 56 height 10
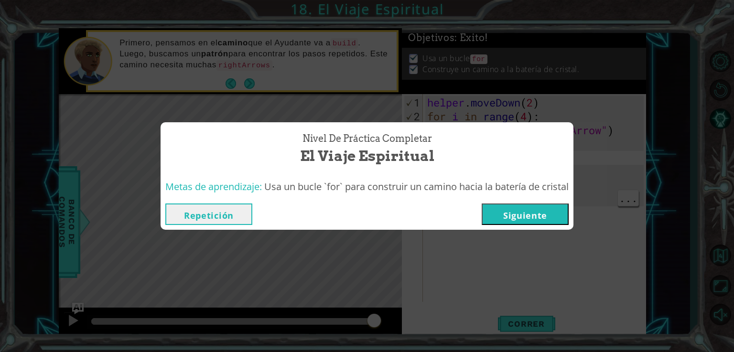
click at [535, 212] on button "Siguiente" at bounding box center [524, 213] width 87 height 21
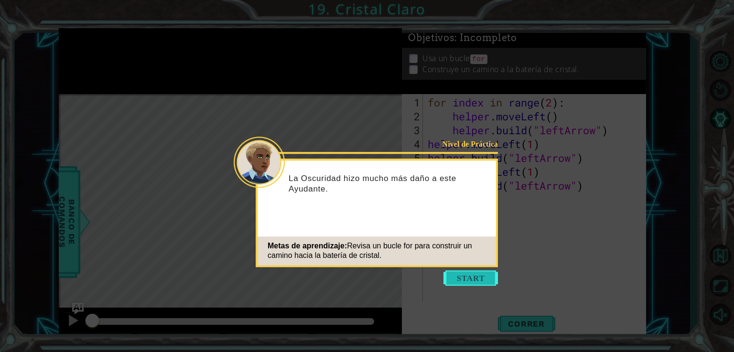
click at [468, 278] on button "Start" at bounding box center [470, 277] width 54 height 15
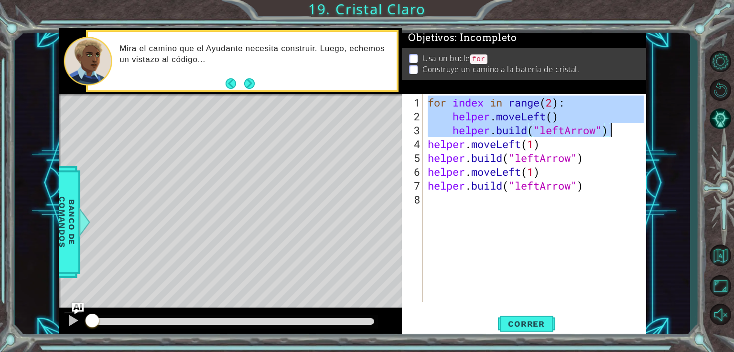
drag, startPoint x: 428, startPoint y: 102, endPoint x: 618, endPoint y: 130, distance: 191.8
click at [618, 130] on div "for index in range ( 2 ) : helper . moveLeft ( ) helper . build ( "leftArrow" )…" at bounding box center [537, 213] width 223 height 235
type textarea "c"
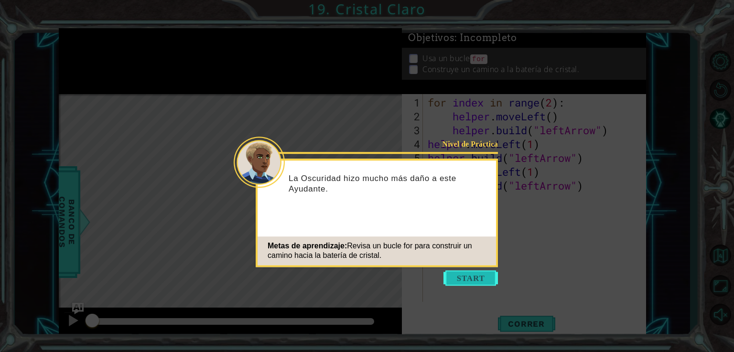
click at [476, 283] on button "Start" at bounding box center [470, 277] width 54 height 15
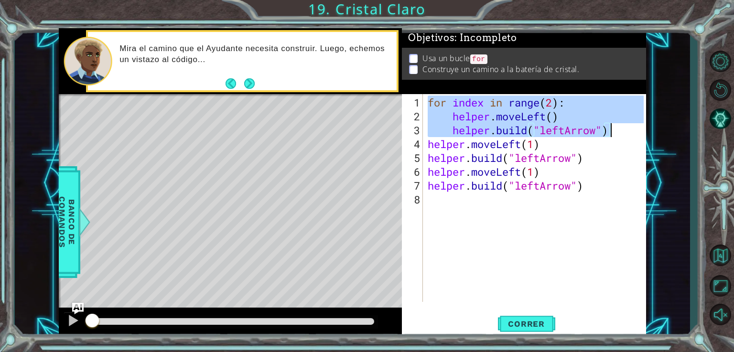
drag, startPoint x: 427, startPoint y: 101, endPoint x: 633, endPoint y: 135, distance: 208.7
click at [633, 135] on div "for index in range ( 2 ) : helper . moveLeft ( ) helper . build ( "leftArrow" )…" at bounding box center [537, 213] width 223 height 235
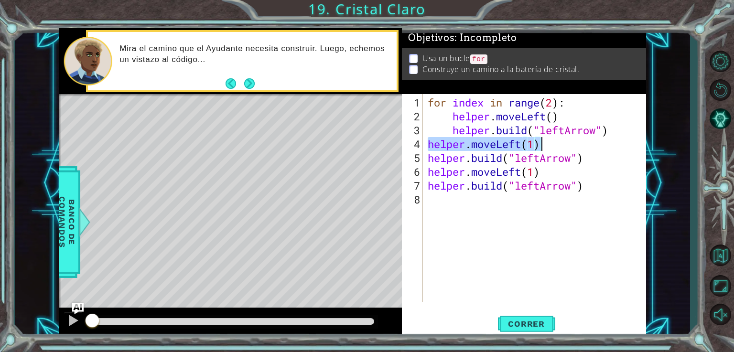
drag, startPoint x: 426, startPoint y: 142, endPoint x: 561, endPoint y: 136, distance: 134.8
click at [561, 136] on div "for index in range ( 2 ) : helper . moveLeft ( ) helper . build ( "leftArrow" )…" at bounding box center [537, 213] width 223 height 235
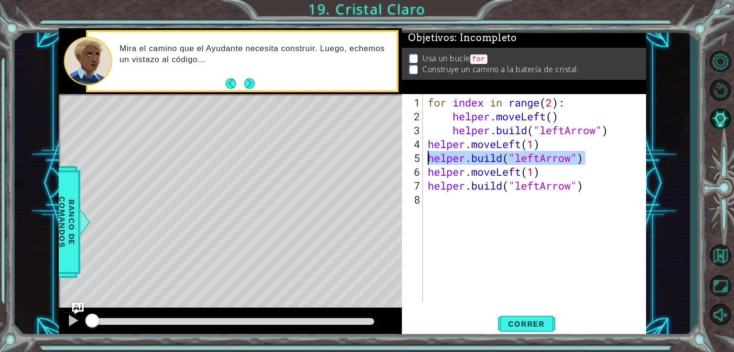
drag, startPoint x: 583, startPoint y: 160, endPoint x: 427, endPoint y: 157, distance: 156.2
click at [427, 157] on div "for index in range ( 2 ) : helper . moveLeft ( ) helper . build ( "leftArrow" )…" at bounding box center [537, 213] width 223 height 235
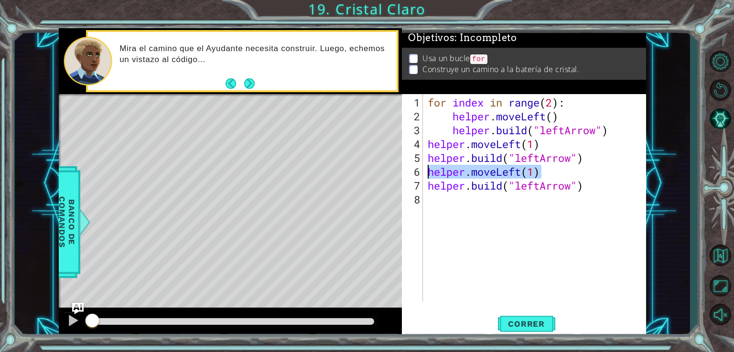
drag, startPoint x: 543, startPoint y: 172, endPoint x: 411, endPoint y: 166, distance: 132.0
click at [411, 166] on div "helper.build("leftArrow") 1 2 3 4 5 6 7 8 for index in range ( 2 ) : helper . m…" at bounding box center [523, 198] width 242 height 208
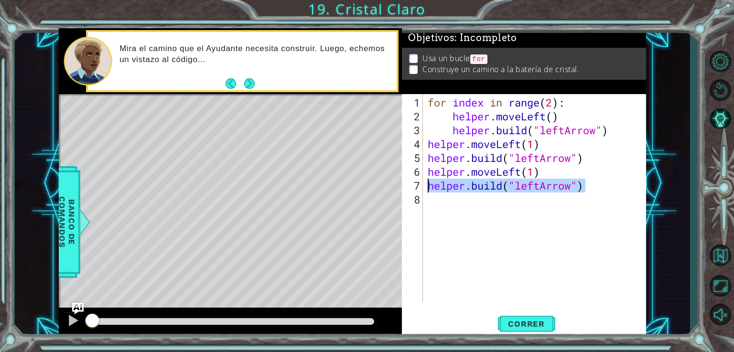
drag, startPoint x: 588, startPoint y: 191, endPoint x: 428, endPoint y: 183, distance: 160.7
click at [428, 183] on div "for index in range ( 2 ) : helper . moveLeft ( ) helper . build ( "leftArrow" )…" at bounding box center [537, 213] width 223 height 235
type textarea "helper.build("leftArrow")"
